Goal: Task Accomplishment & Management: Manage account settings

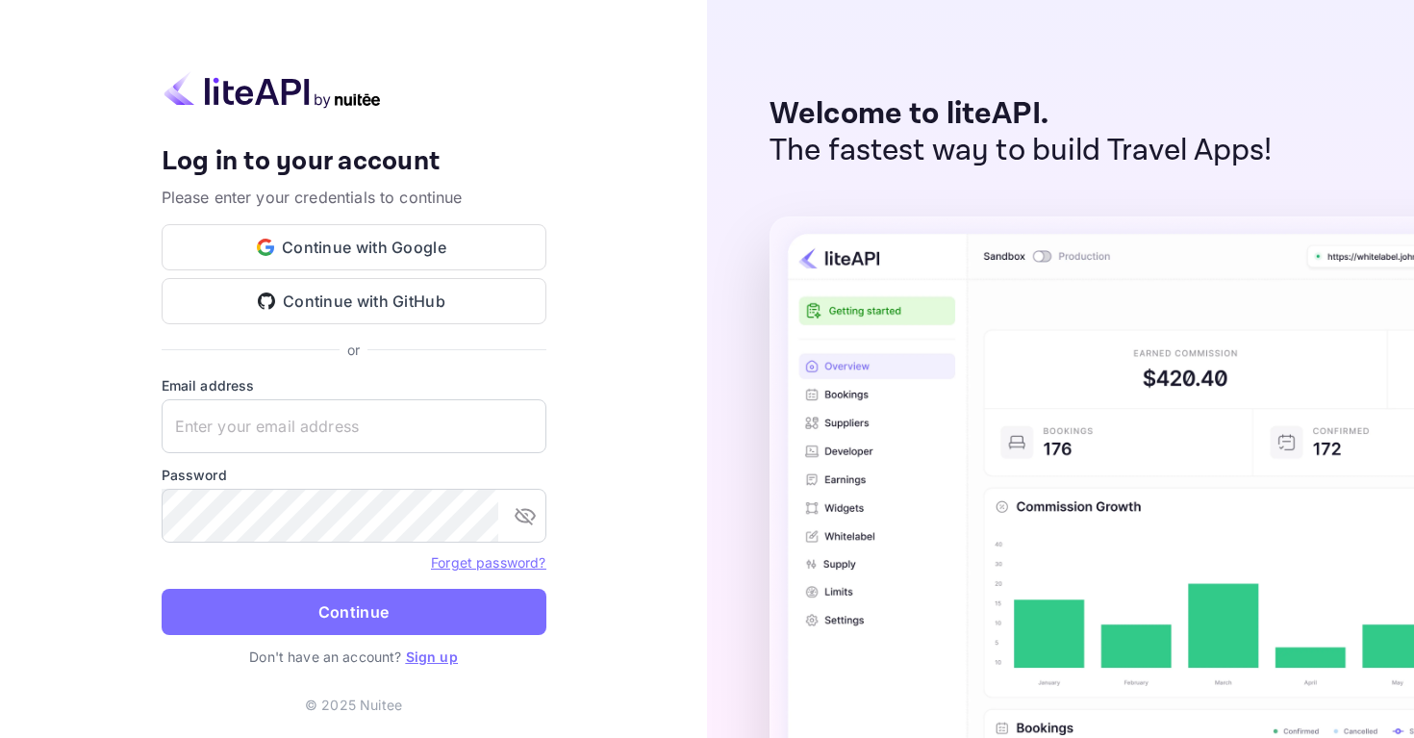
type input "u@[DOMAIN_NAME]"
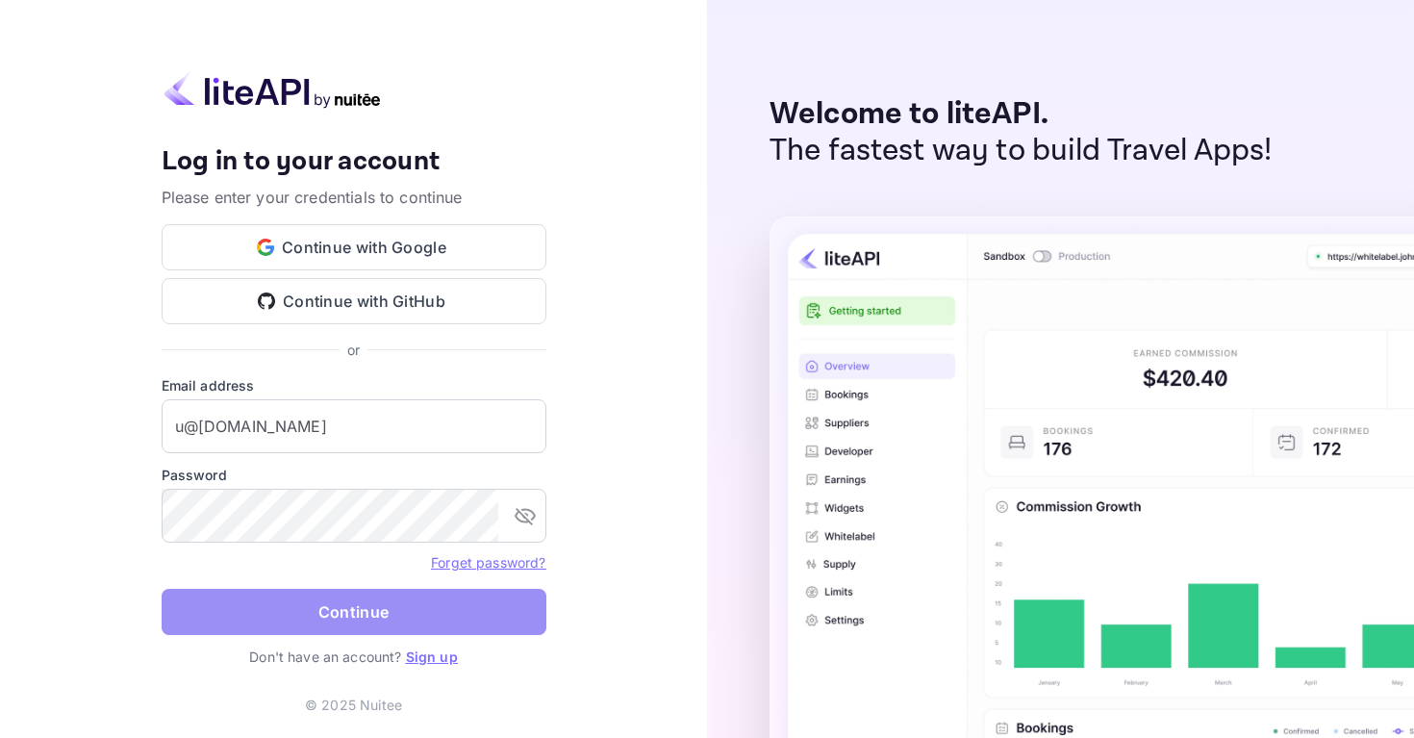
click at [467, 612] on button "Continue" at bounding box center [354, 612] width 385 height 46
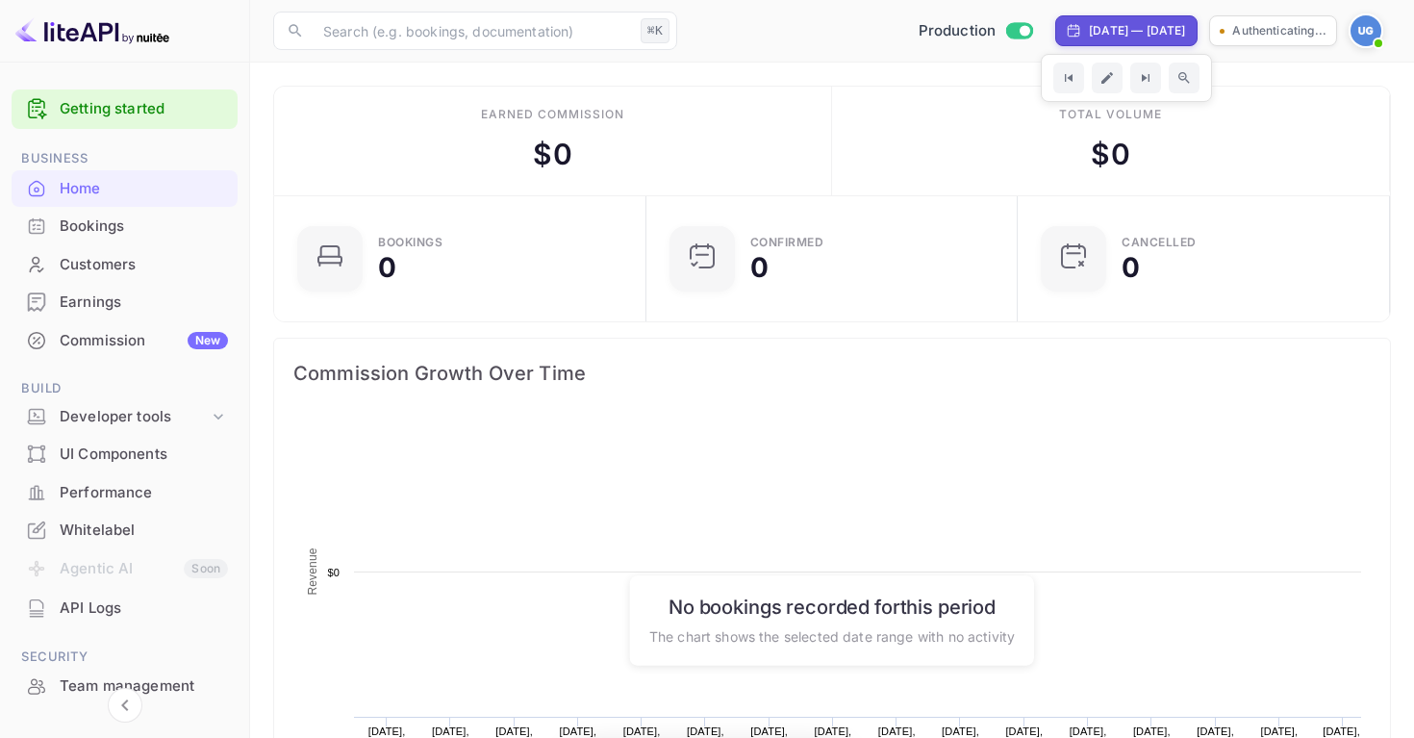
scroll to position [313, 361]
click at [1089, 28] on div "[DATE] — [DATE]" at bounding box center [1137, 30] width 96 height 17
select select "7"
select select "2025"
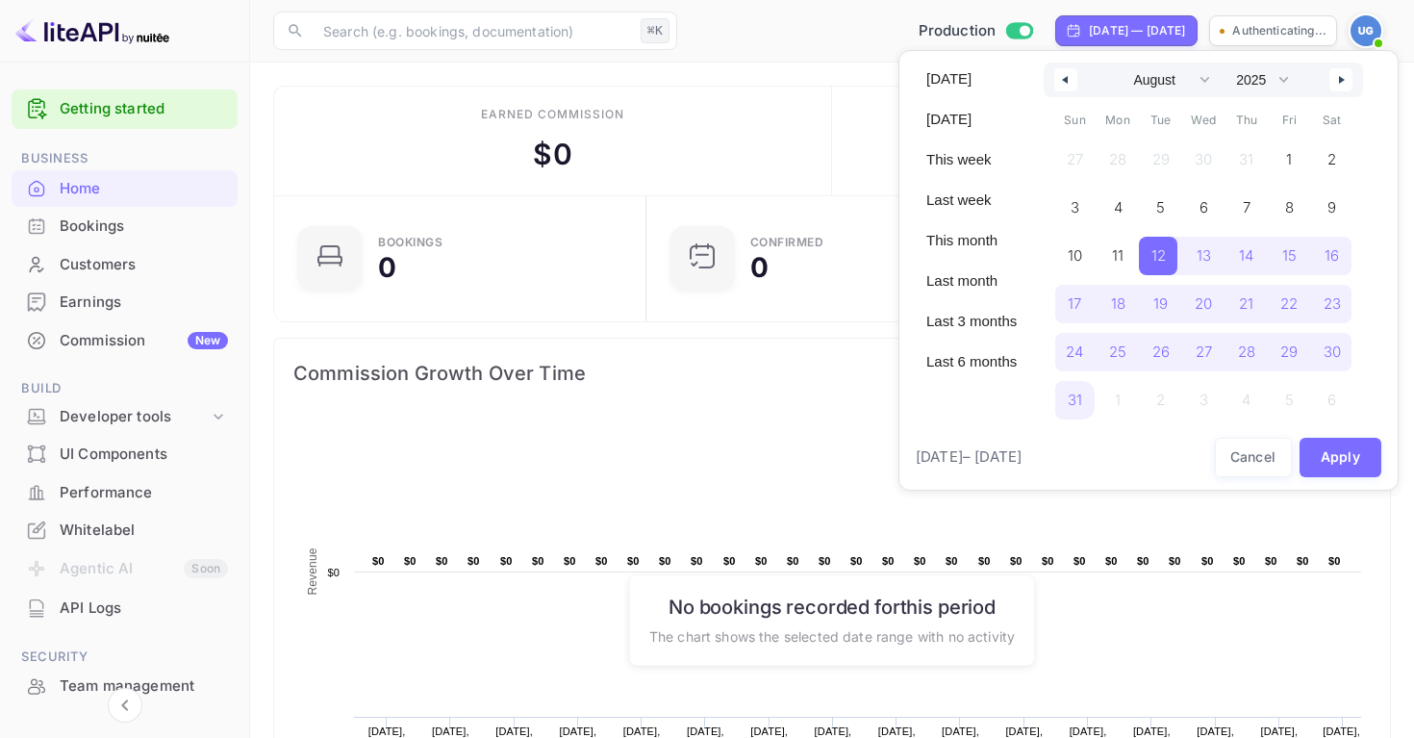
click at [801, 42] on div at bounding box center [707, 369] width 1414 height 738
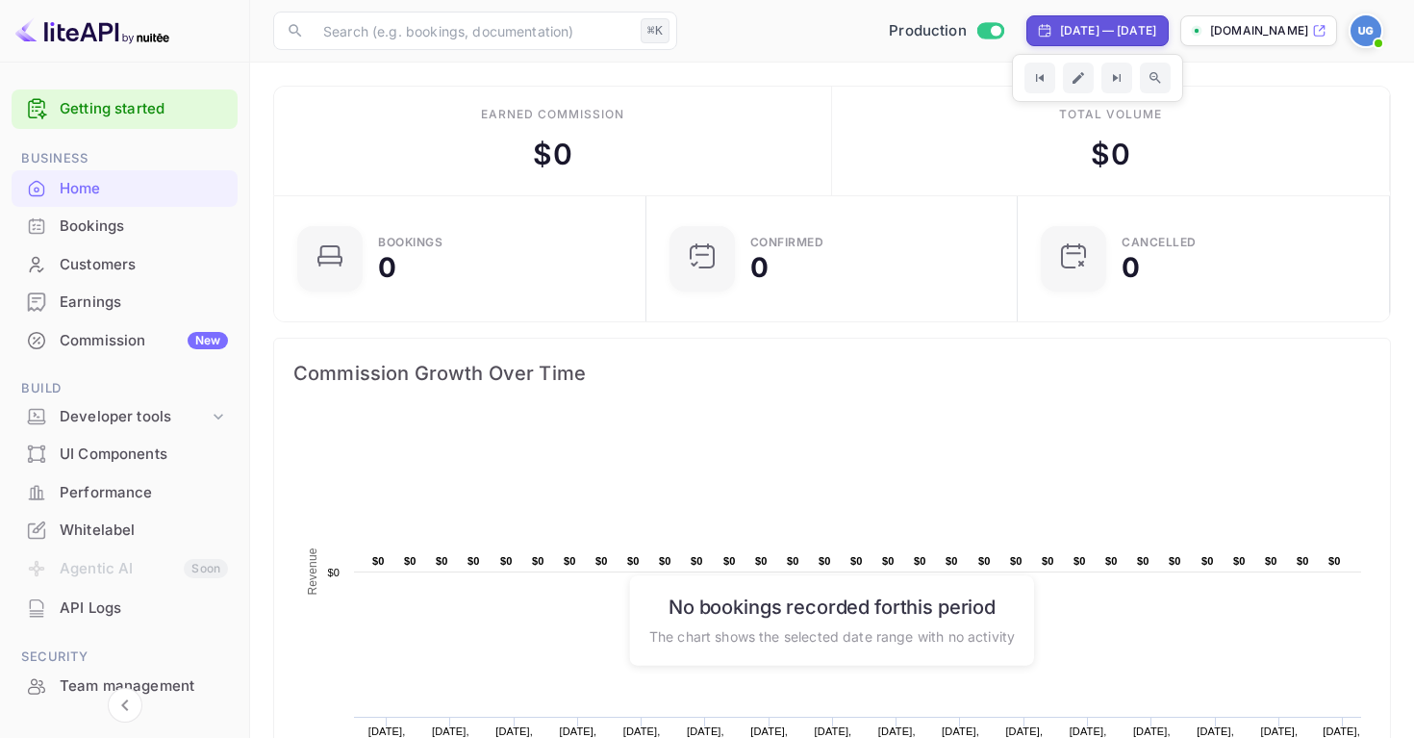
click at [1263, 31] on p "[DOMAIN_NAME]" at bounding box center [1259, 30] width 98 height 17
